Goal: Download file/media

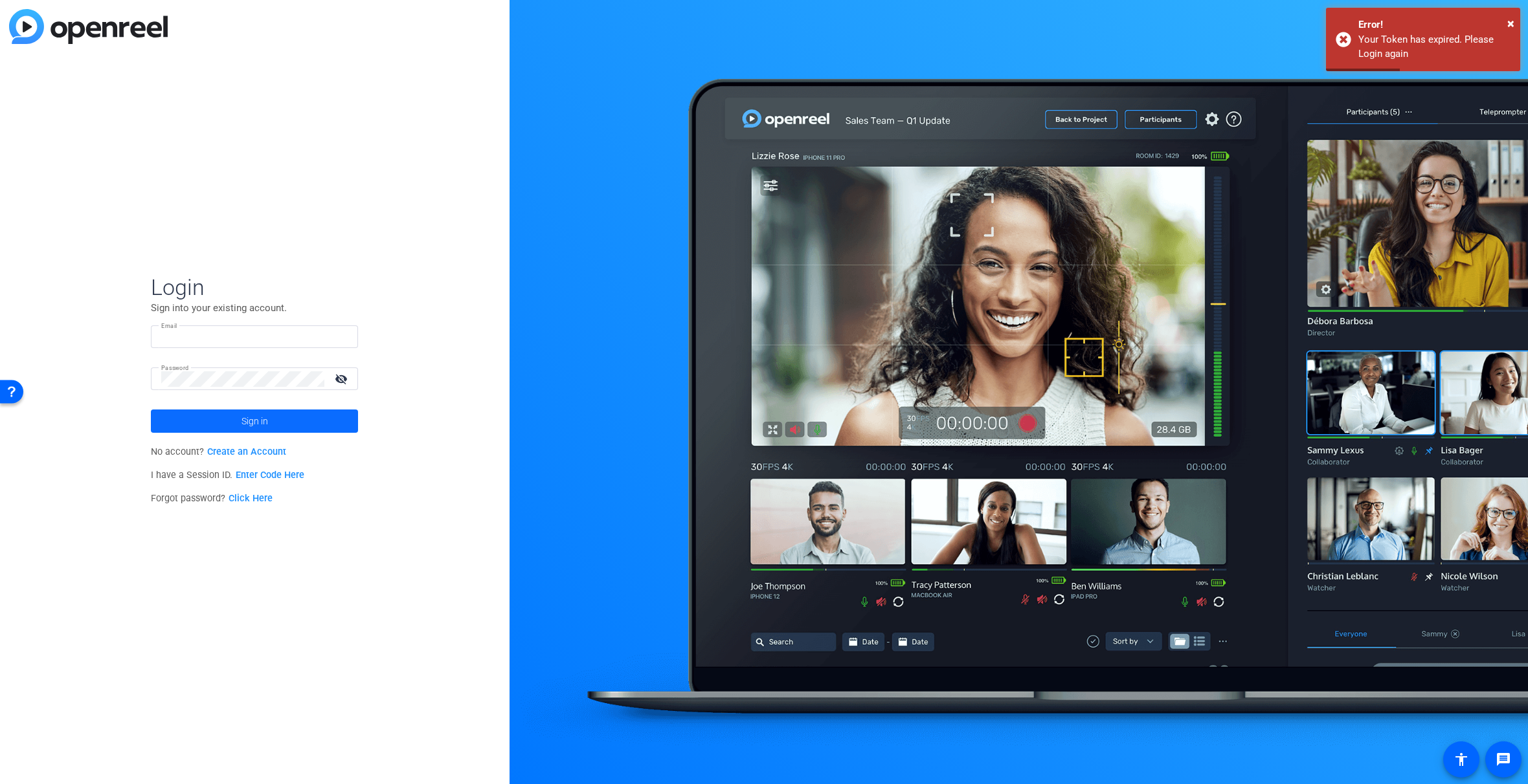
type input "stephen.schultz@servicenow.com"
click at [287, 423] on span at bounding box center [254, 421] width 207 height 31
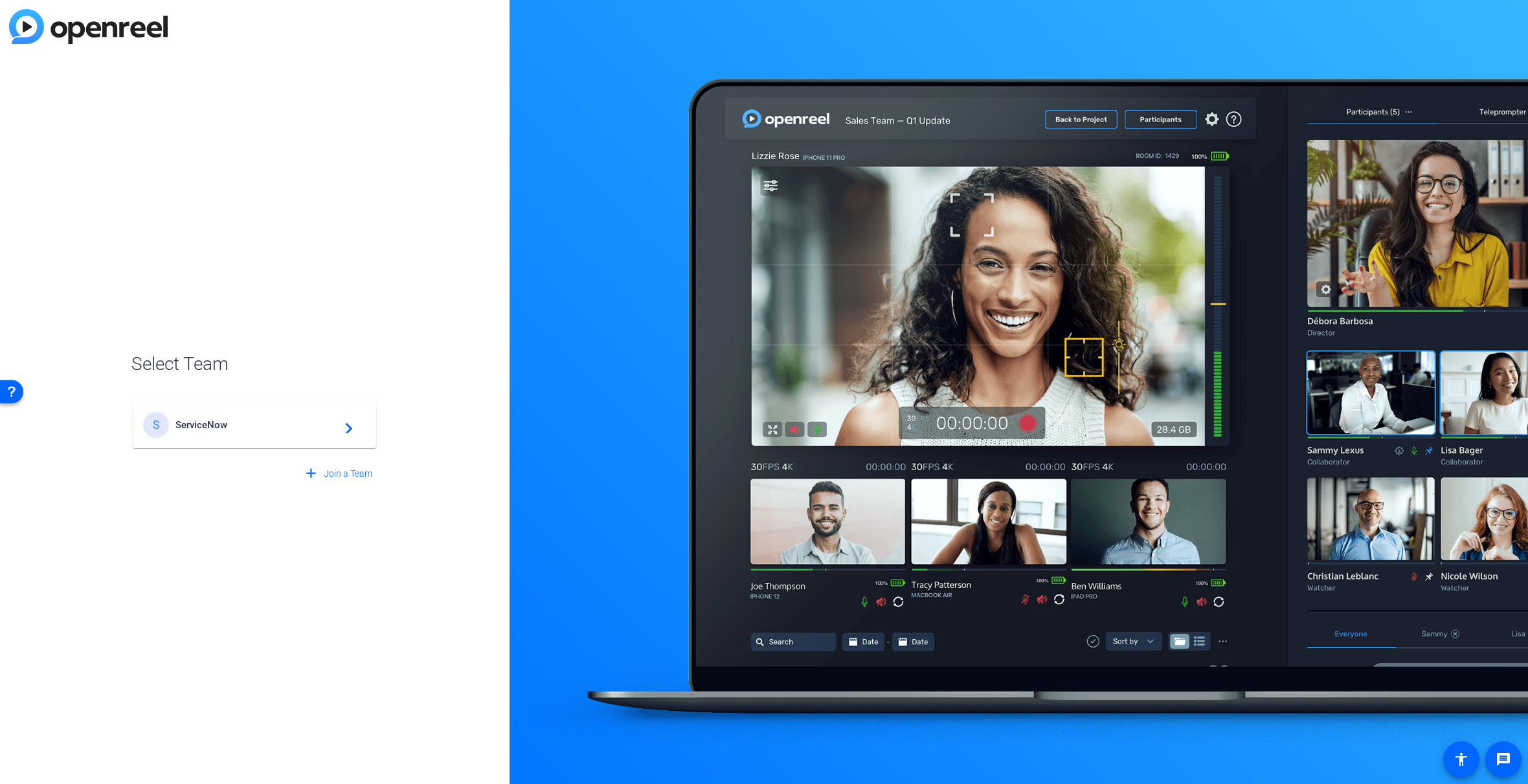
click at [240, 437] on div "S ServiceNow navigate_next" at bounding box center [255, 425] width 223 height 26
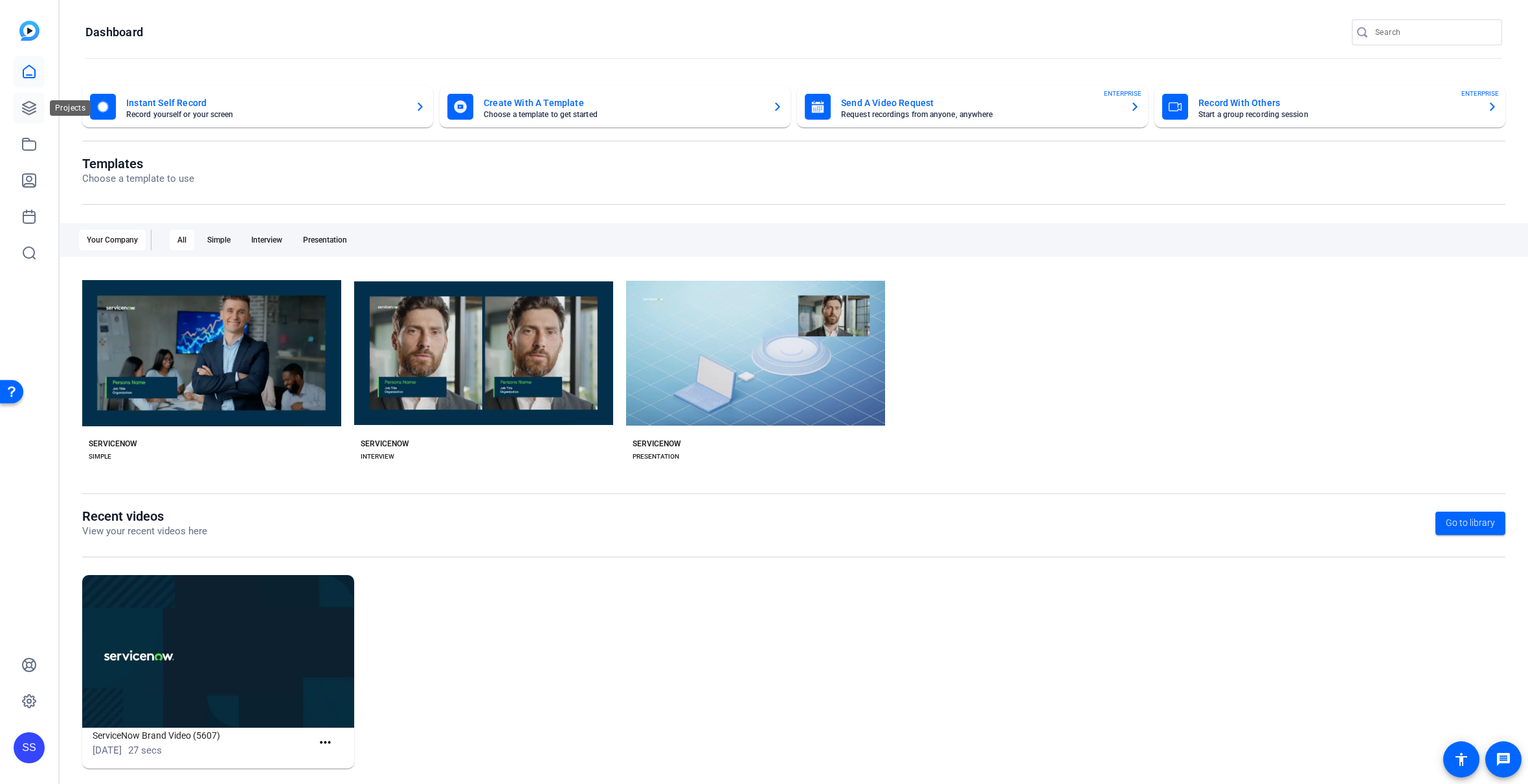
click at [25, 106] on icon at bounding box center [29, 108] width 13 height 13
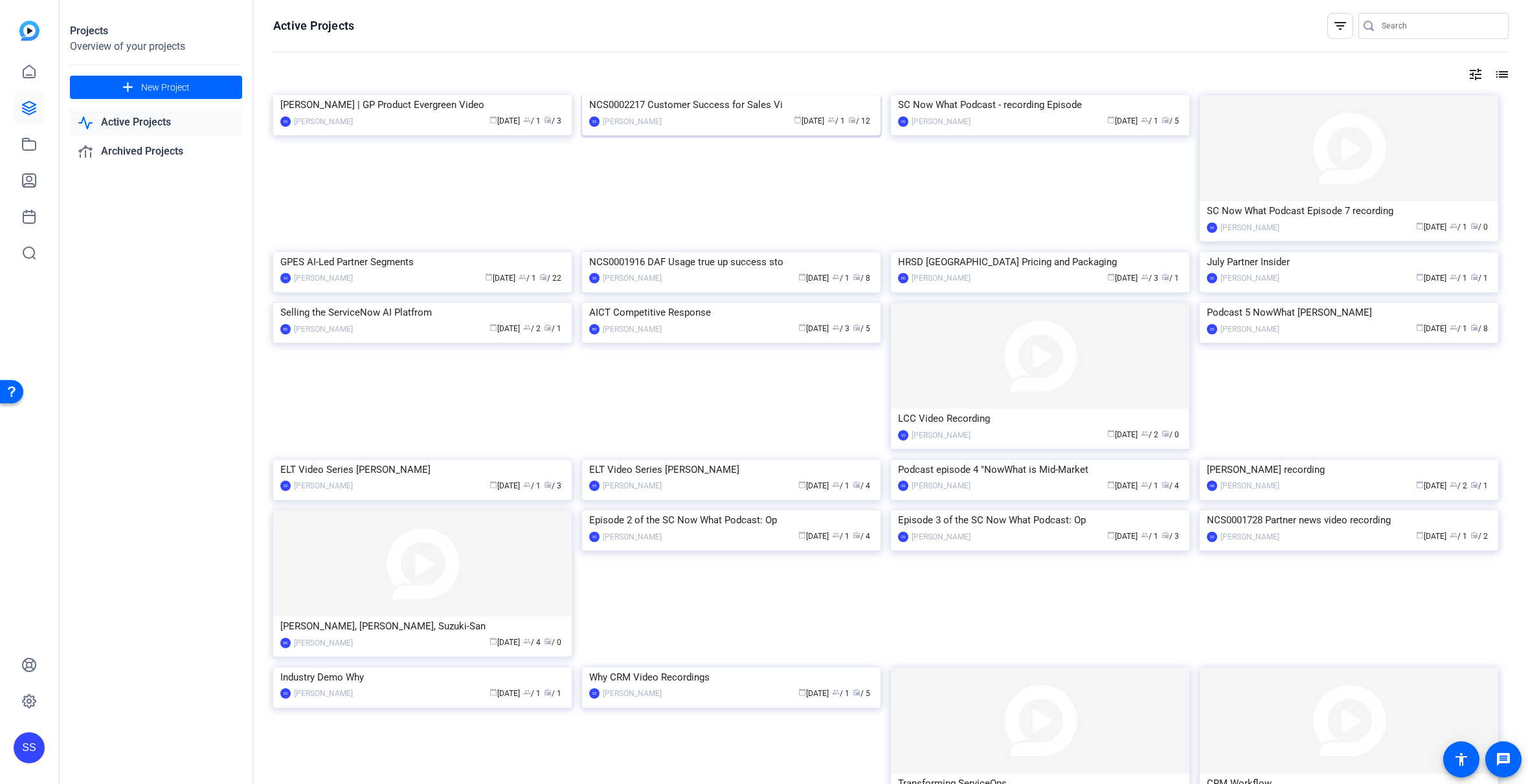
click at [711, 128] on div "calendar_today Sep 02 group / 1 radio / 12" at bounding box center [771, 121] width 205 height 14
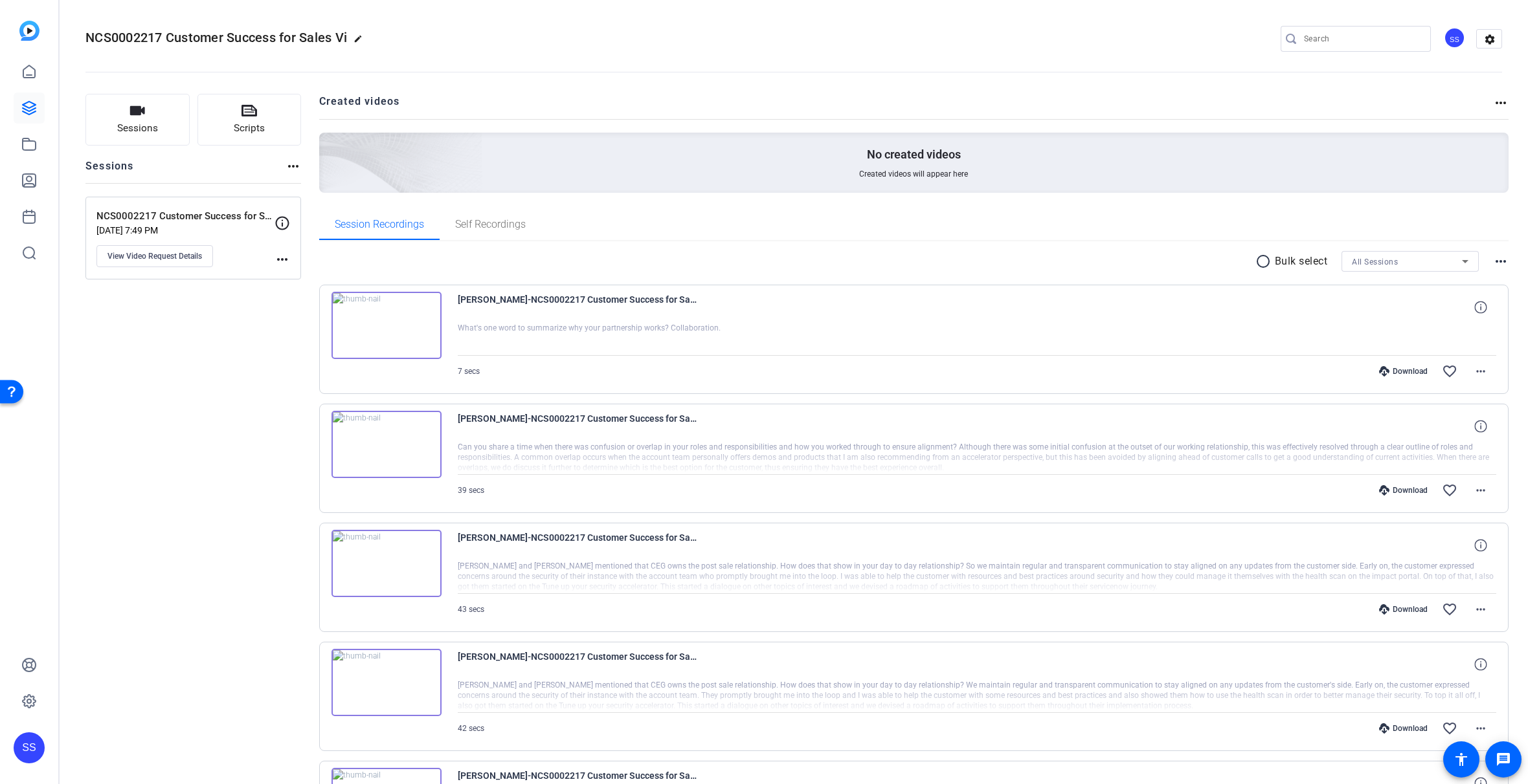
scroll to position [129, 0]
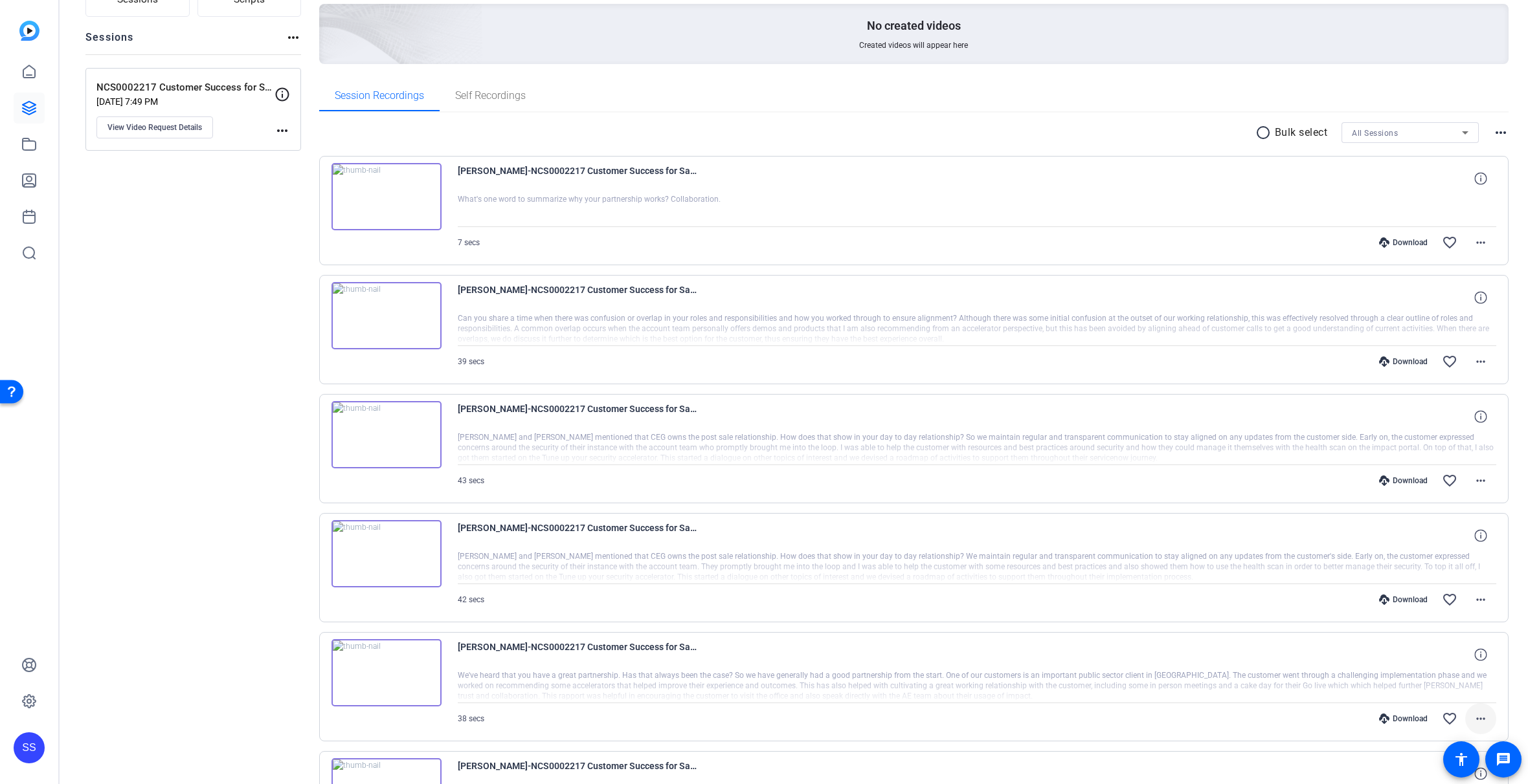
click at [1472, 717] on mat-icon "more_horiz" at bounding box center [1480, 719] width 16 height 16
click at [1433, 591] on span "Download MP4" at bounding box center [1440, 595] width 78 height 16
click at [1472, 601] on mat-icon "more_horiz" at bounding box center [1480, 600] width 16 height 16
click at [1445, 662] on span "Download MP4" at bounding box center [1440, 660] width 78 height 16
click at [1472, 483] on mat-icon "more_horiz" at bounding box center [1480, 481] width 16 height 16
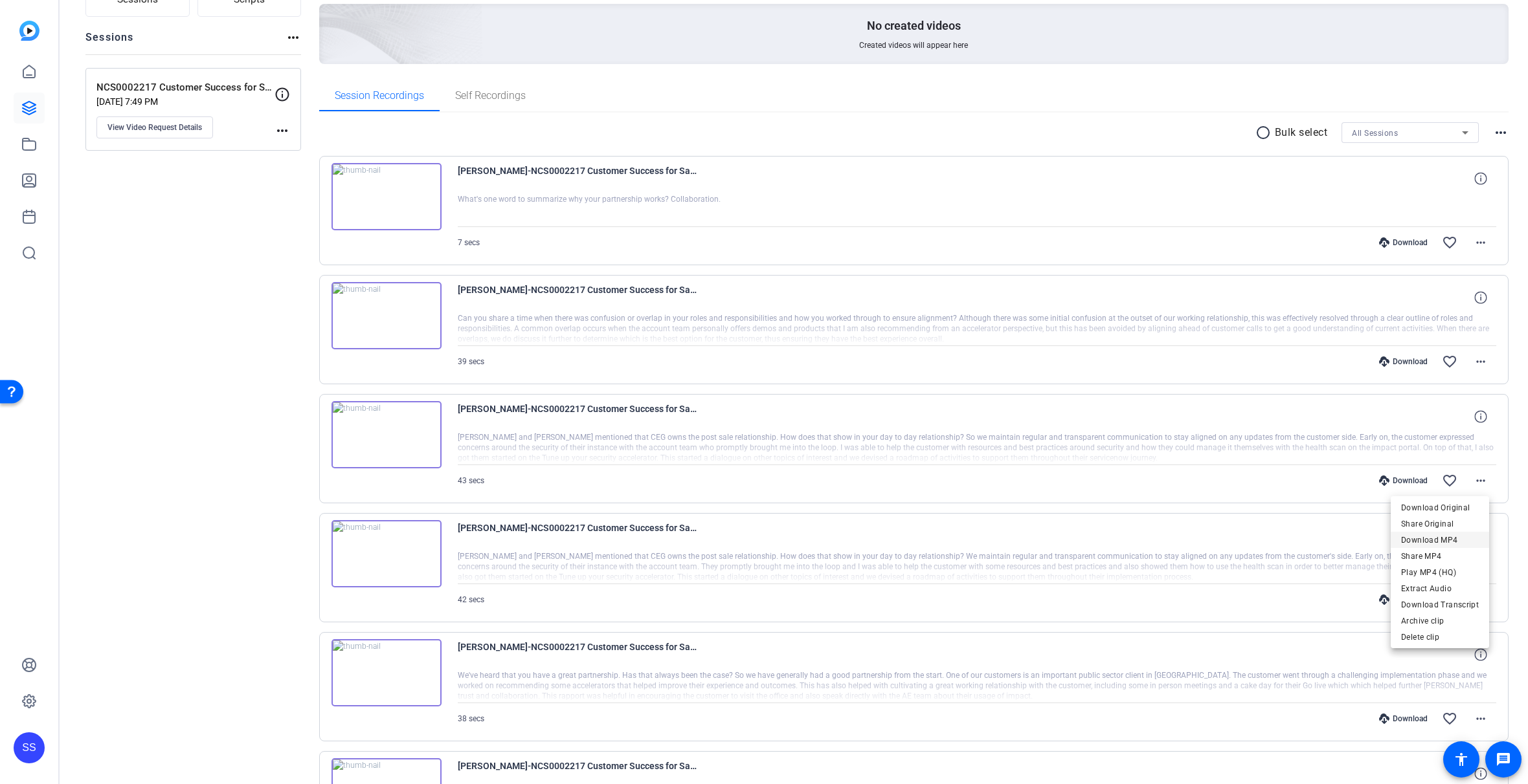
click at [1460, 539] on span "Download MP4" at bounding box center [1440, 540] width 78 height 16
click at [1475, 367] on mat-icon "more_horiz" at bounding box center [1480, 362] width 16 height 16
click at [1447, 419] on span "Download MP4" at bounding box center [1440, 421] width 78 height 16
click at [1503, 247] on div "Sessions Scripts Sessions more_horiz NCS0002217 Customer Success for Sales Vide…" at bounding box center [794, 683] width 1468 height 1469
click at [1472, 245] on mat-icon "more_horiz" at bounding box center [1480, 243] width 16 height 16
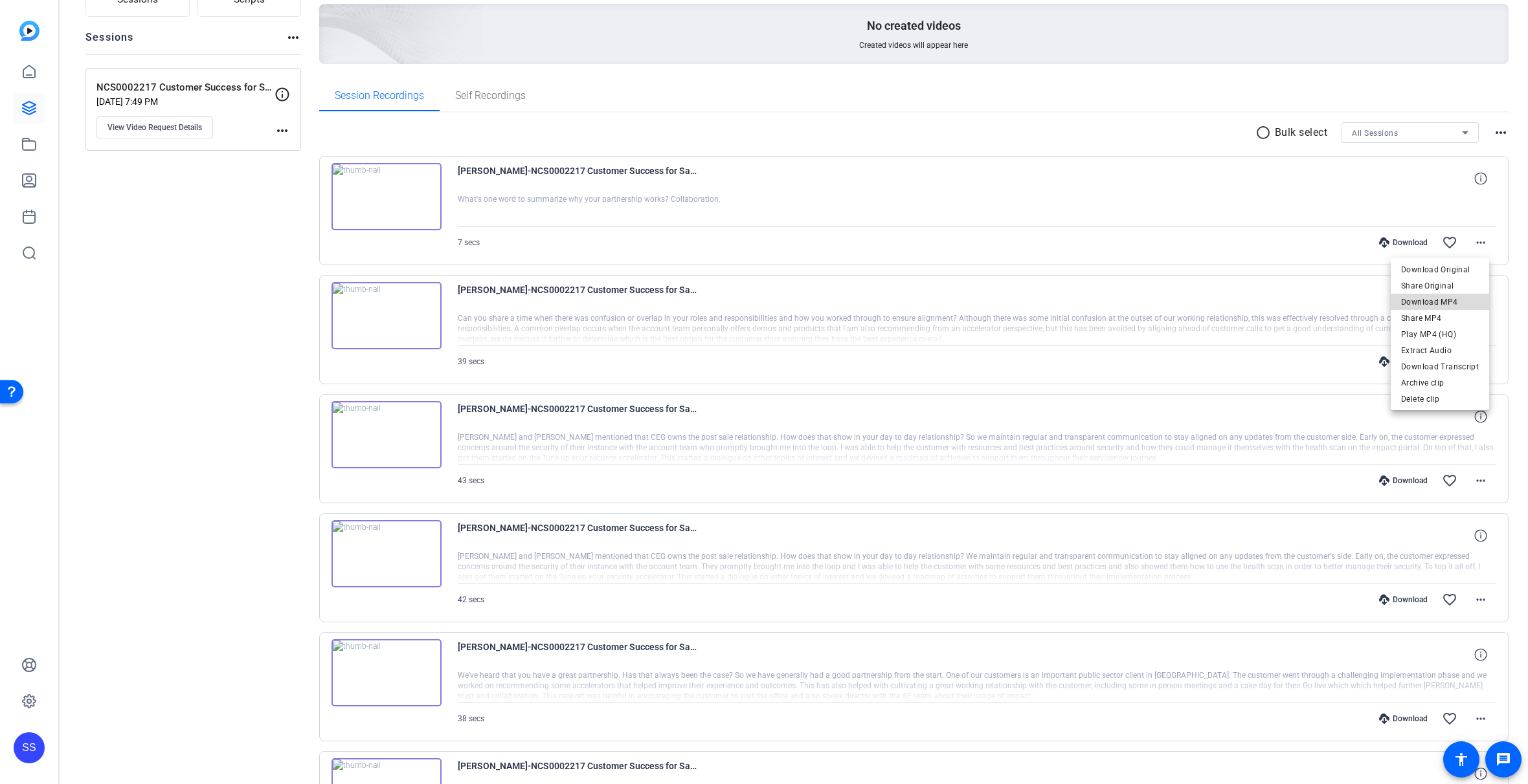
click at [1475, 300] on span "Download MP4" at bounding box center [1440, 302] width 78 height 16
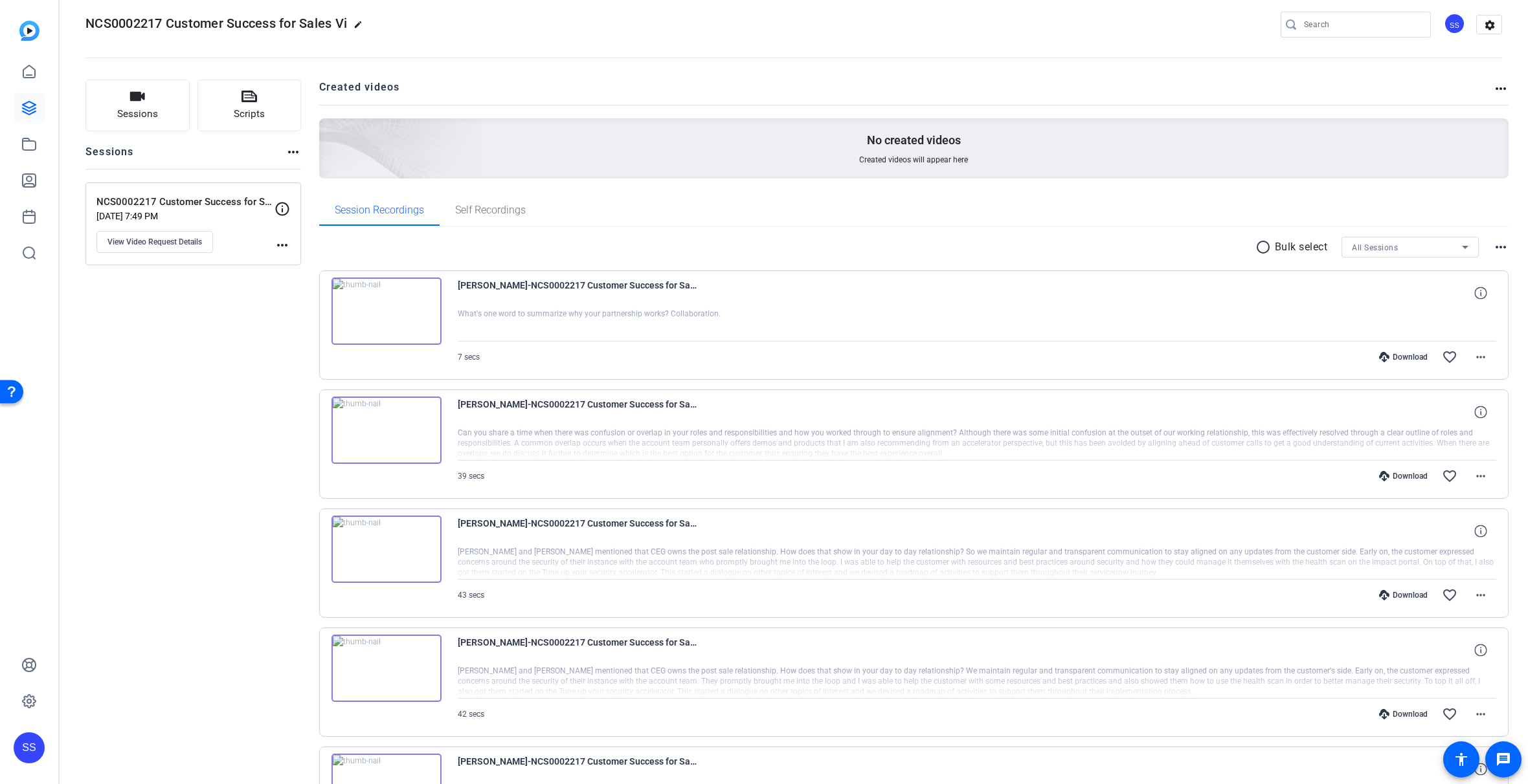
scroll to position [0, 0]
